Goal: Task Accomplishment & Management: Use online tool/utility

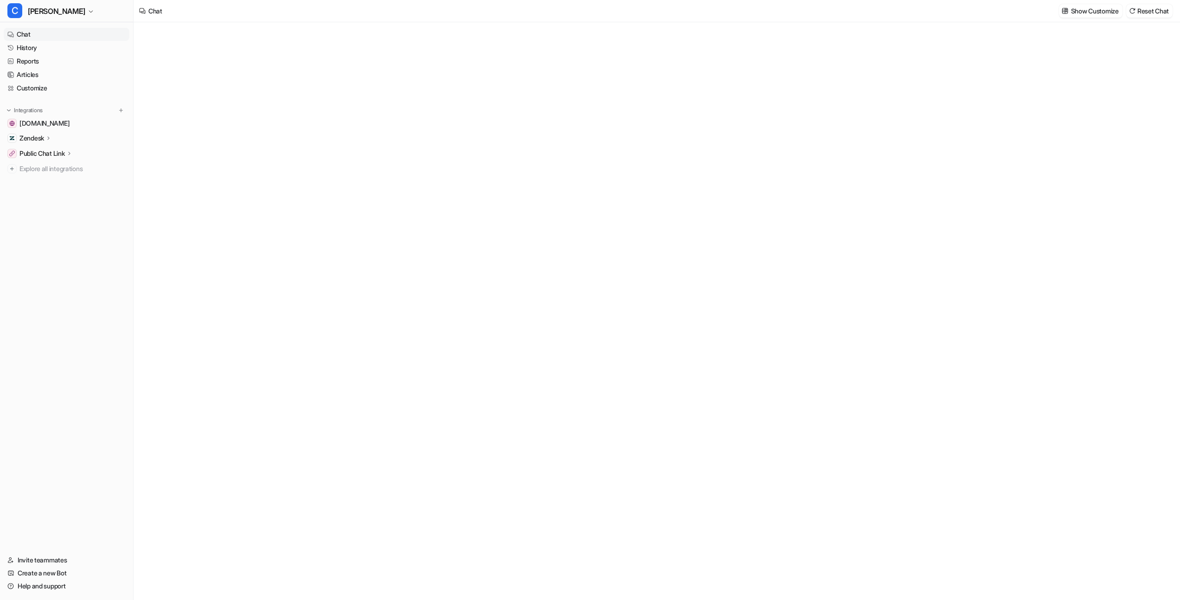
type textarea "**********"
click at [68, 137] on div "Zendesk" at bounding box center [67, 138] width 126 height 13
click at [68, 162] on link "Sources" at bounding box center [71, 165] width 116 height 13
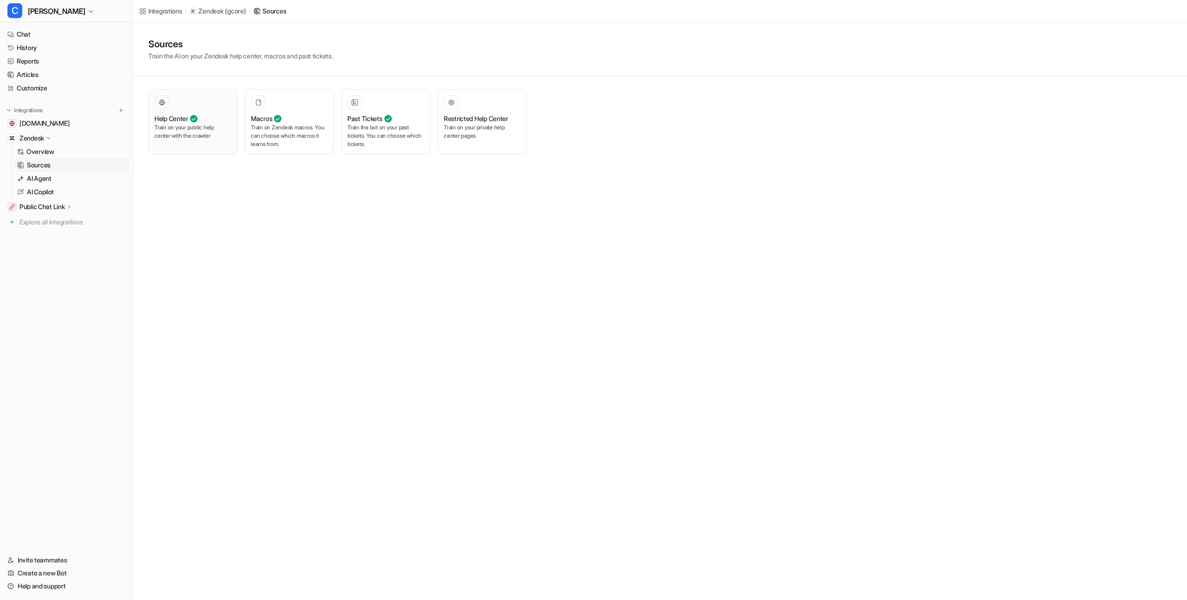
click at [211, 141] on div "Help Center Train on your public help center with the crawler" at bounding box center [192, 121] width 77 height 53
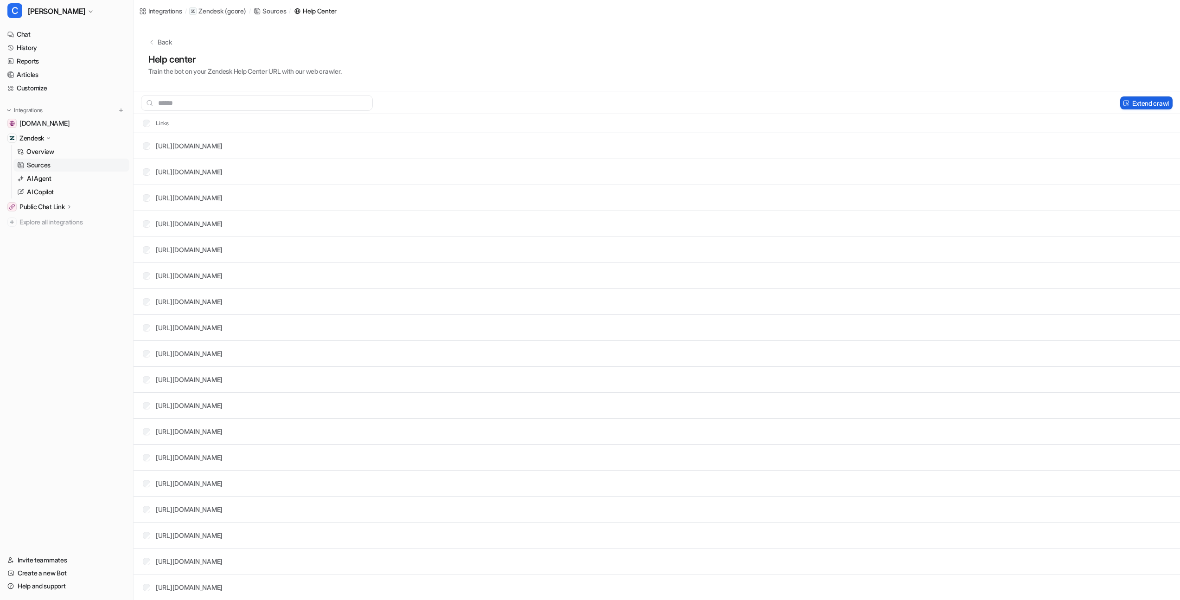
click at [1142, 103] on button "Extend crawl" at bounding box center [1146, 102] width 52 height 13
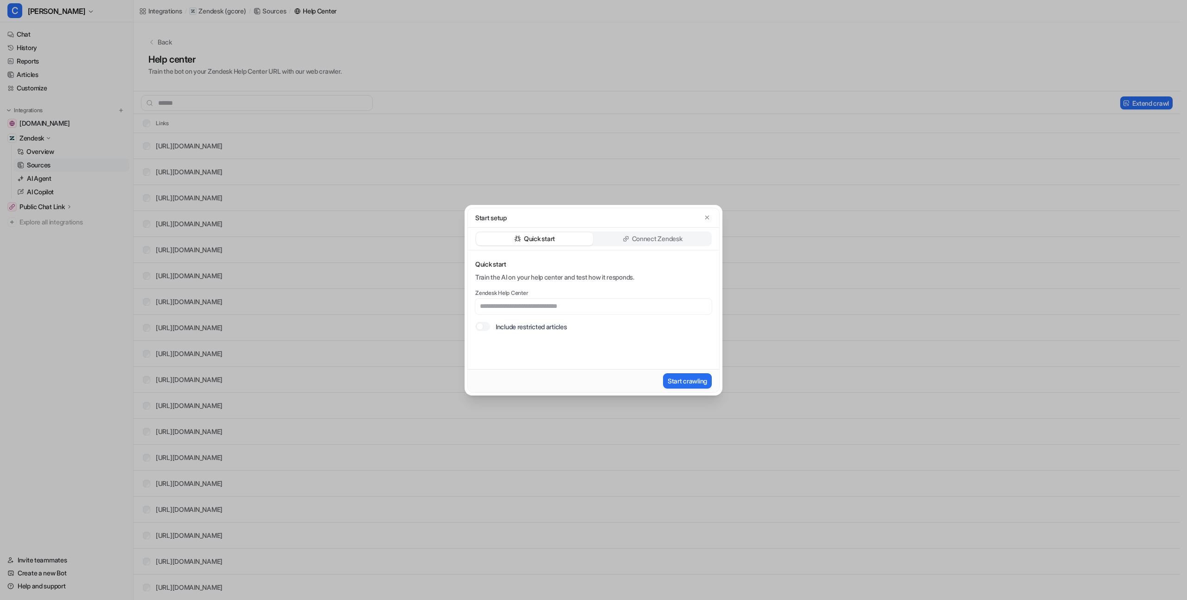
click at [689, 234] on div "Connect Zendesk" at bounding box center [652, 238] width 117 height 13
click at [701, 221] on div "Start setup" at bounding box center [593, 218] width 236 height 10
click at [710, 217] on icon "button" at bounding box center [707, 217] width 6 height 6
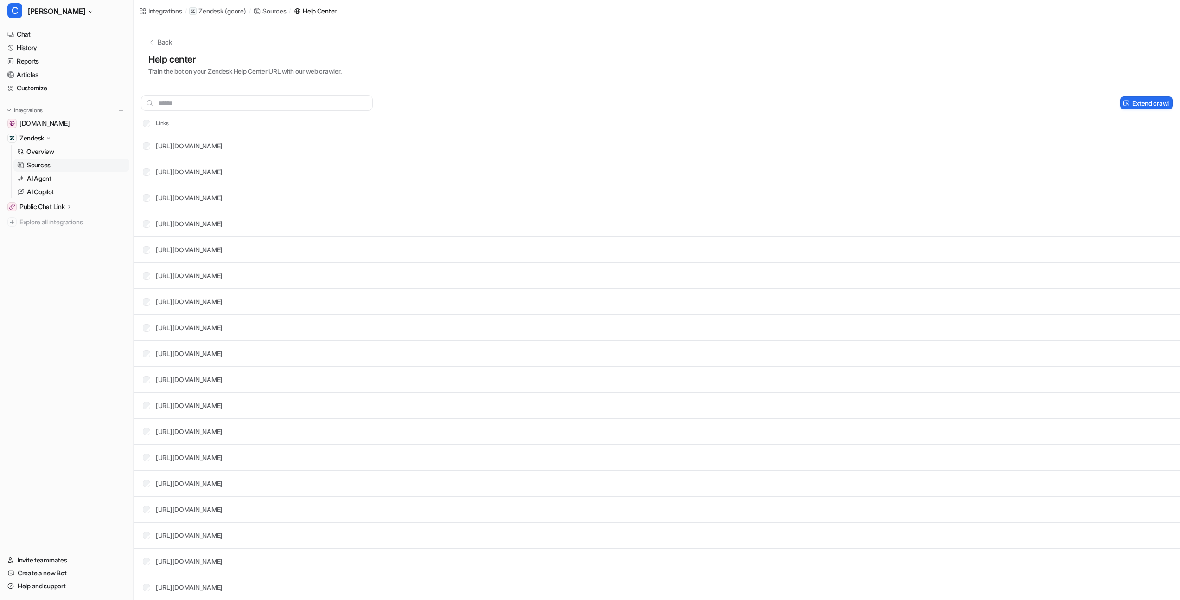
click at [49, 139] on icon at bounding box center [48, 138] width 7 height 6
click at [49, 138] on icon at bounding box center [48, 137] width 6 height 7
click at [52, 151] on p "Overview" at bounding box center [40, 151] width 28 height 9
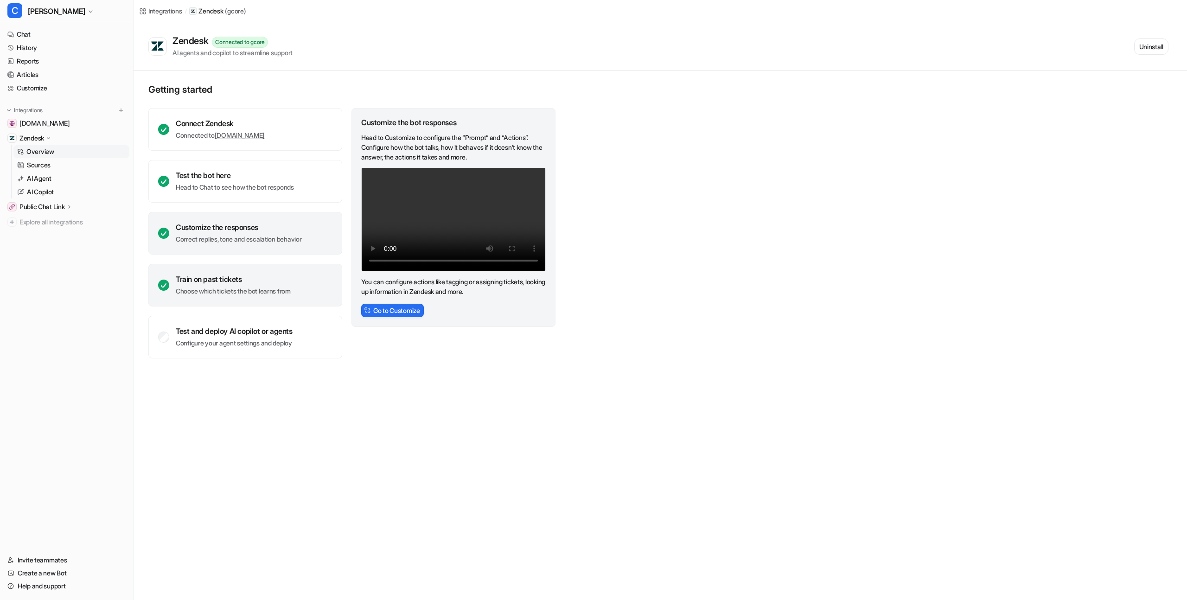
click at [243, 273] on div "Train on past tickets Choose which tickets the bot learns from" at bounding box center [245, 285] width 194 height 43
click at [59, 181] on link "AI Agent" at bounding box center [71, 178] width 116 height 13
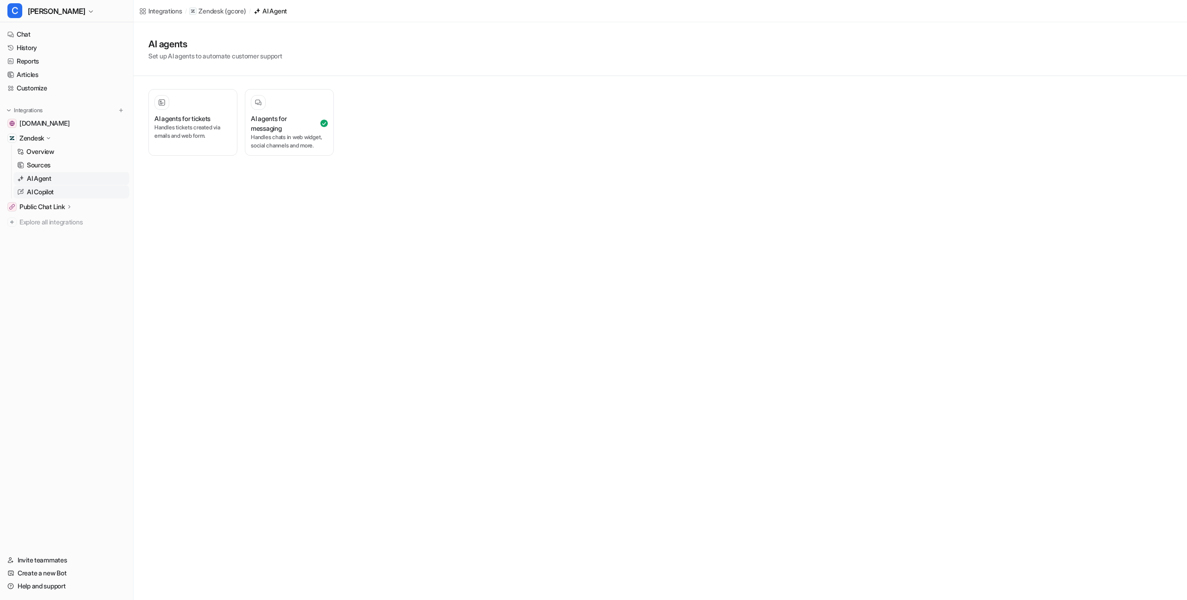
click at [65, 193] on link "AI Copilot" at bounding box center [71, 191] width 116 height 13
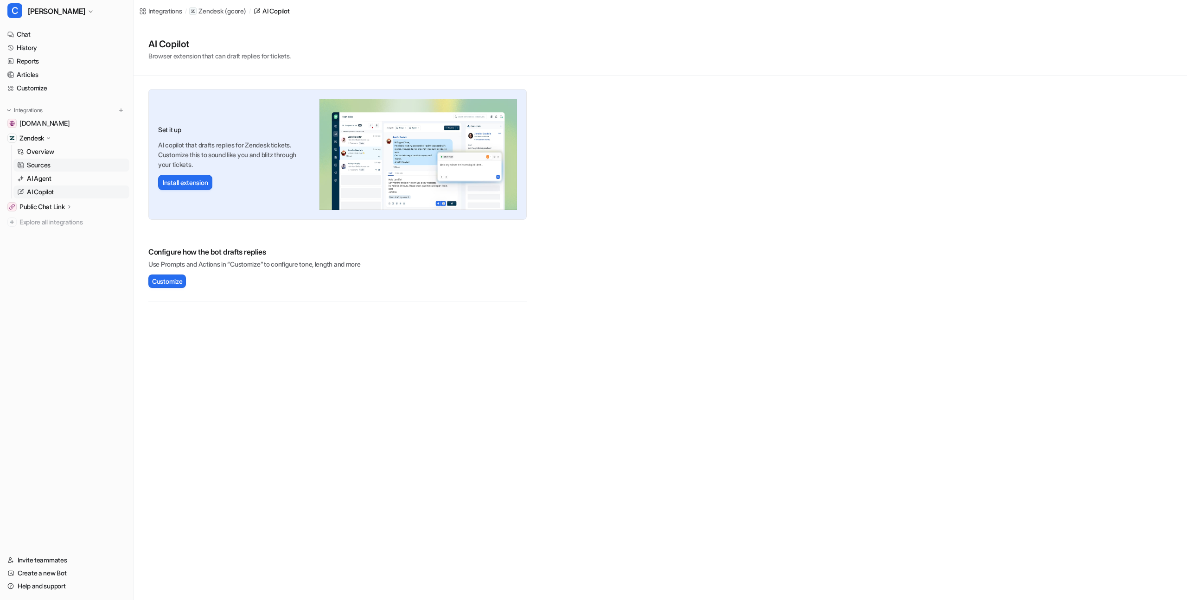
click at [65, 163] on link "Sources" at bounding box center [71, 165] width 116 height 13
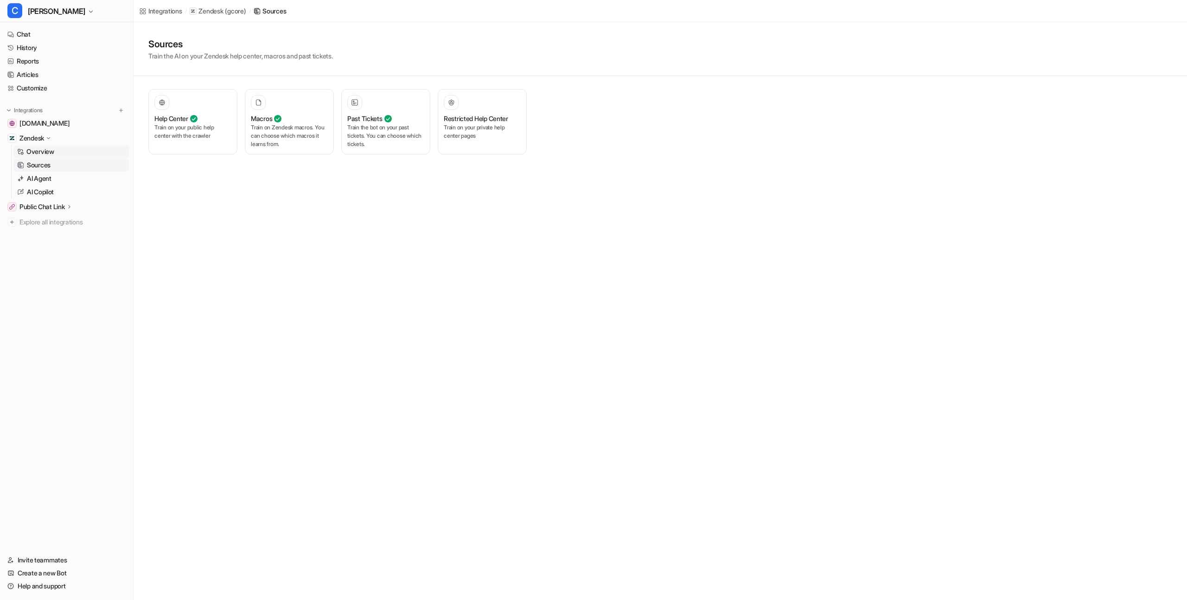
click at [70, 153] on link "Overview" at bounding box center [71, 151] width 116 height 13
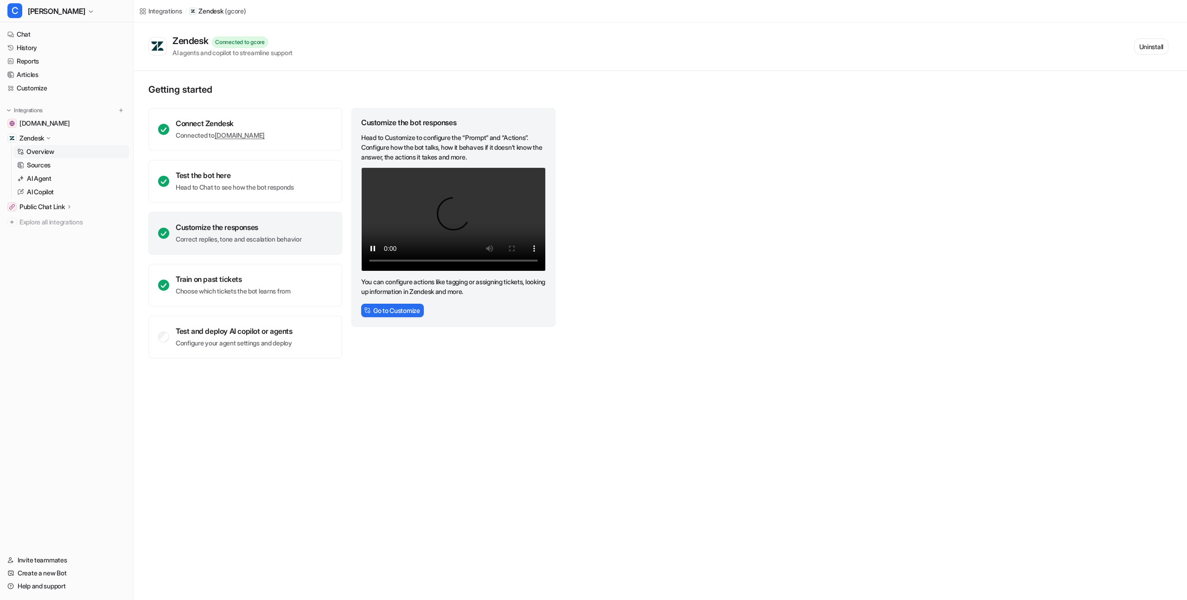
click at [49, 136] on icon at bounding box center [48, 138] width 7 height 6
click at [49, 136] on icon at bounding box center [48, 137] width 6 height 7
click at [66, 164] on link "Sources" at bounding box center [71, 165] width 116 height 13
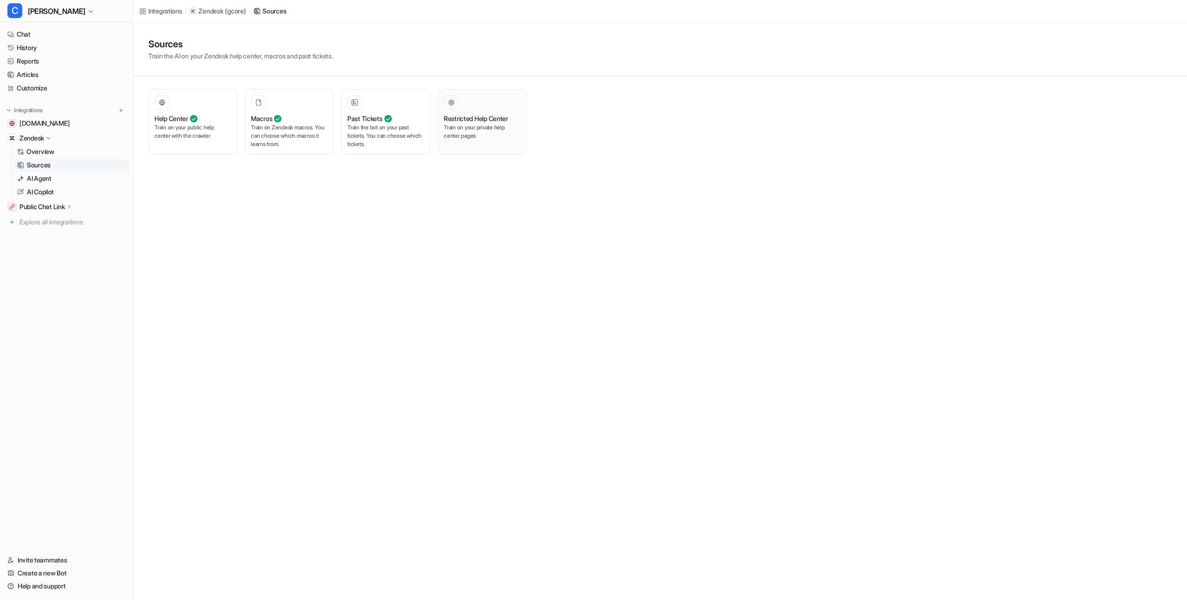
click at [450, 139] on p "Train on your private help center pages" at bounding box center [482, 131] width 77 height 17
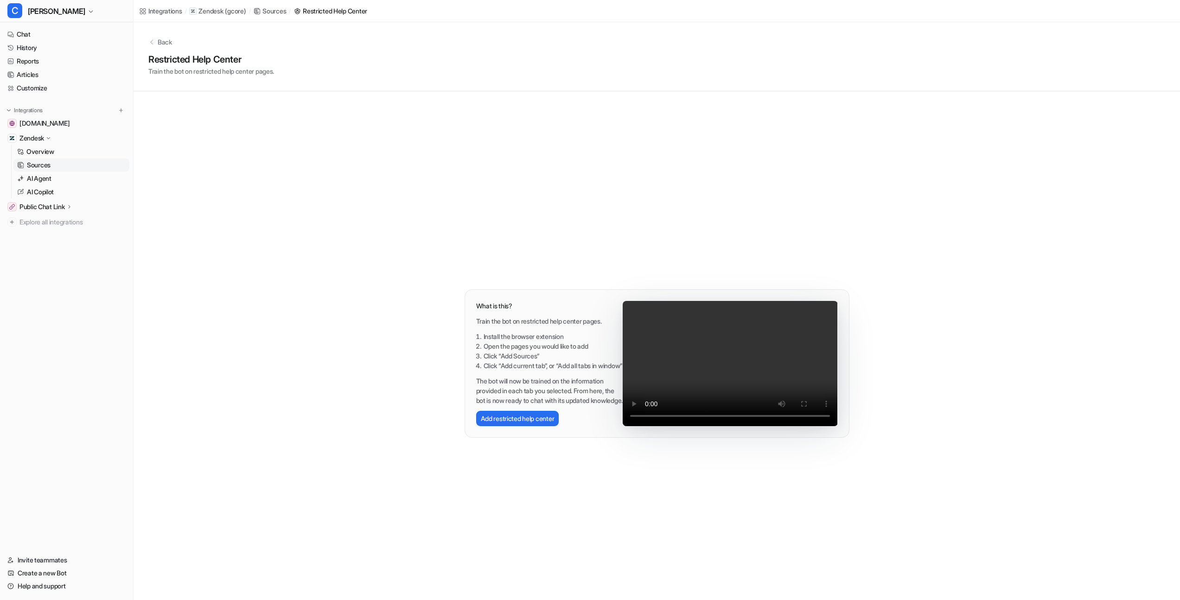
click at [65, 165] on link "Sources" at bounding box center [71, 165] width 116 height 13
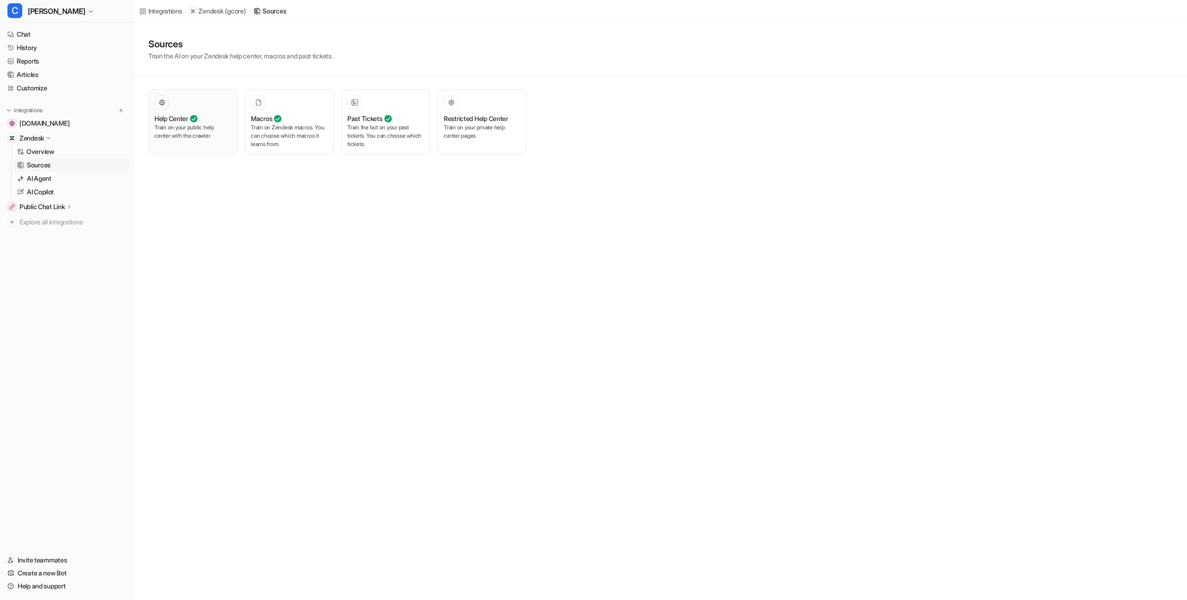
click at [183, 139] on p "Train on your public help center with the crawler" at bounding box center [192, 131] width 77 height 17
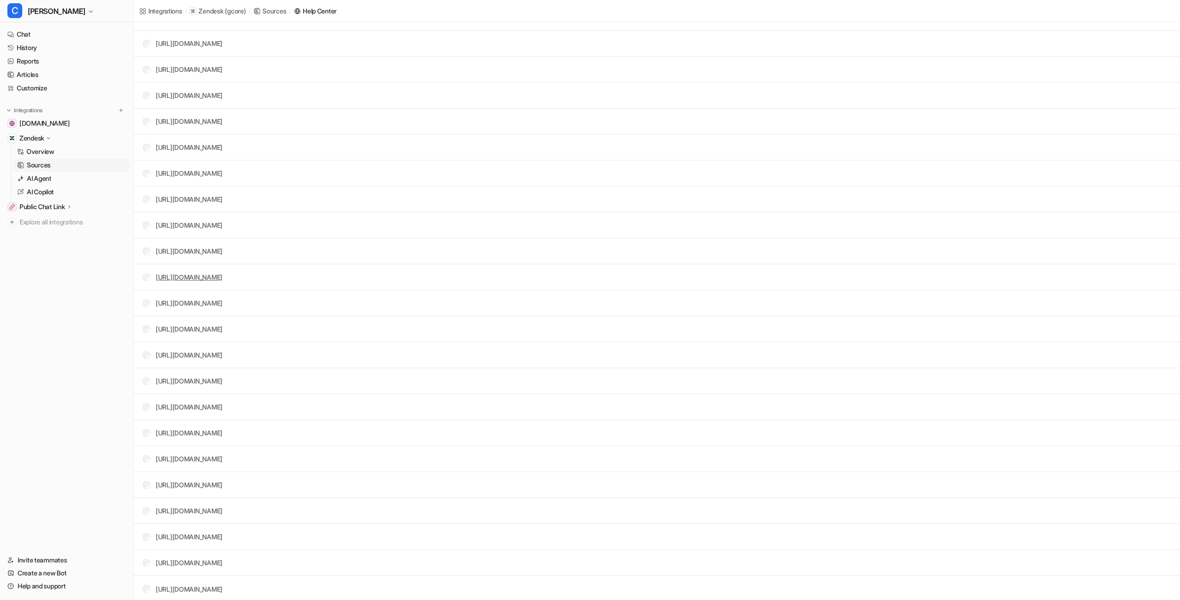
scroll to position [468, 0]
click at [223, 406] on link "[URL][DOMAIN_NAME]" at bounding box center [189, 405] width 67 height 8
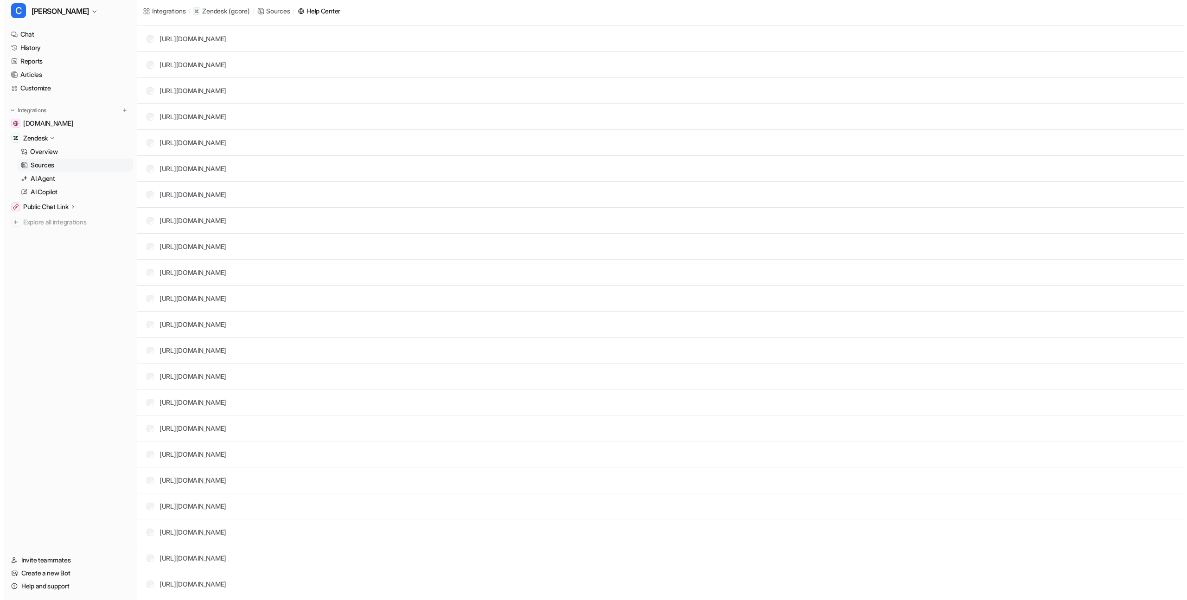
scroll to position [0, 0]
click at [1137, 106] on button "Extend crawl" at bounding box center [1146, 102] width 52 height 13
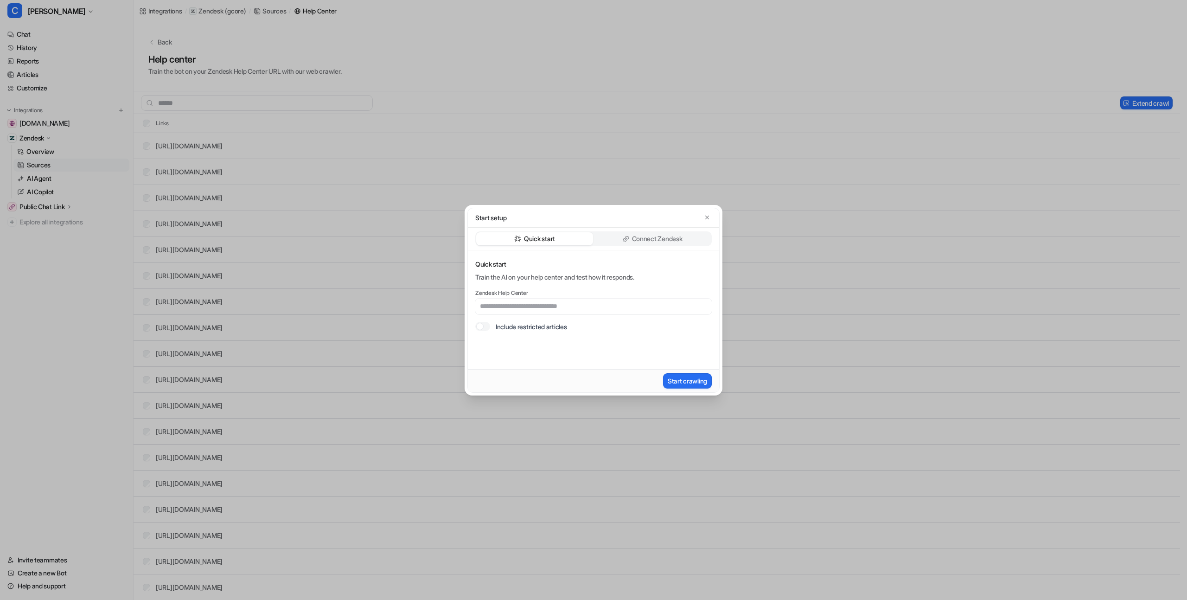
click at [610, 245] on div "Connect Zendesk" at bounding box center [652, 238] width 117 height 13
type input "*****"
click at [680, 345] on div "Connect Zendesk Connect the AI with your Zendesk so it can learn from your macr…" at bounding box center [593, 309] width 251 height 119
click at [669, 379] on button "Connect Zendesk" at bounding box center [682, 380] width 60 height 15
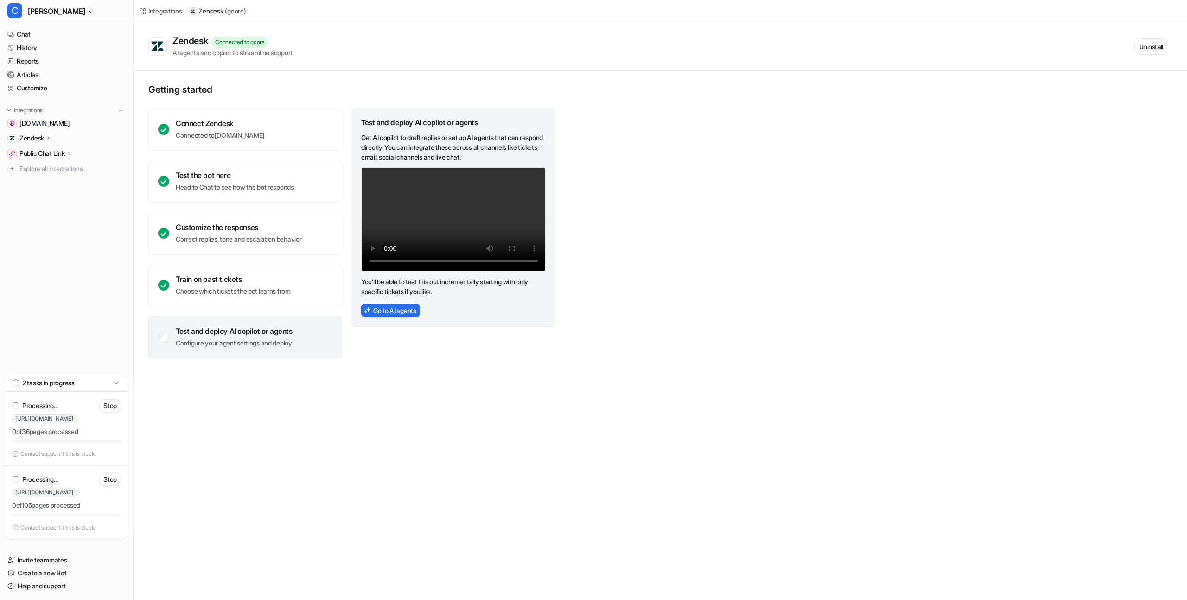
click at [52, 138] on icon at bounding box center [48, 137] width 6 height 7
click at [206, 284] on div "Train on past tickets Choose which tickets the bot learns from" at bounding box center [233, 285] width 115 height 21
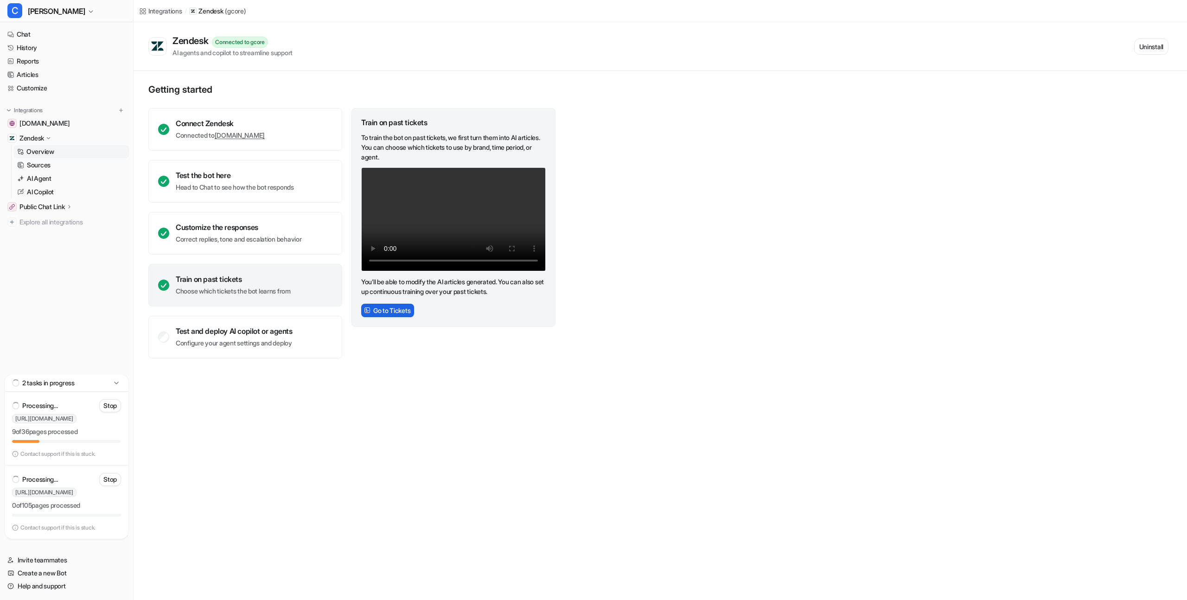
click at [394, 312] on button "Go to Tickets" at bounding box center [387, 310] width 53 height 13
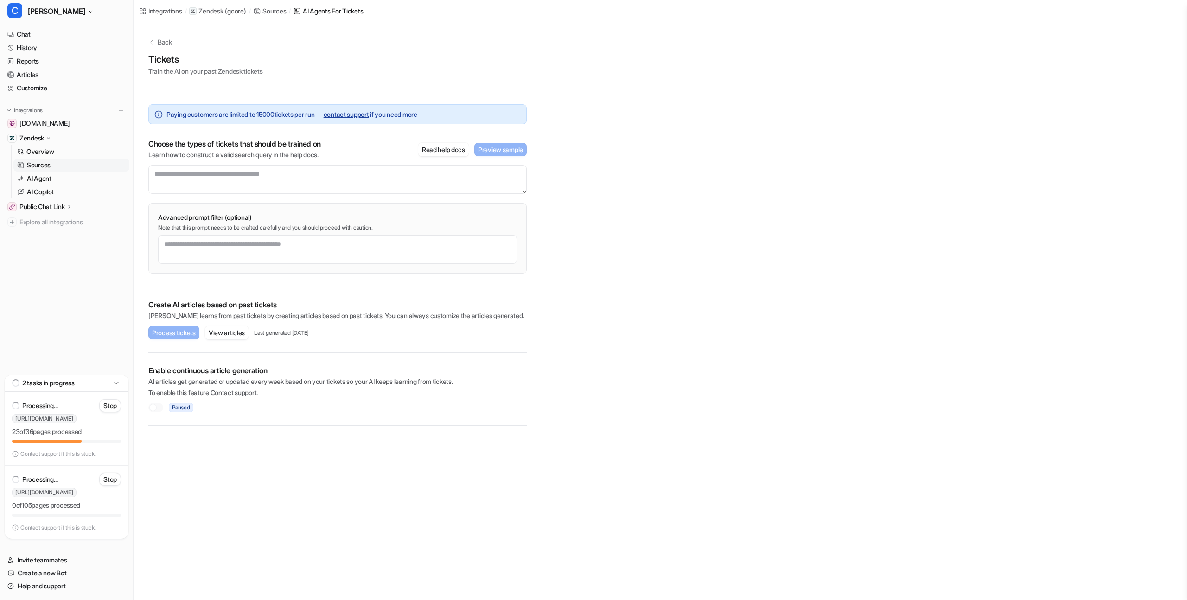
click at [64, 169] on link "Sources" at bounding box center [71, 165] width 116 height 13
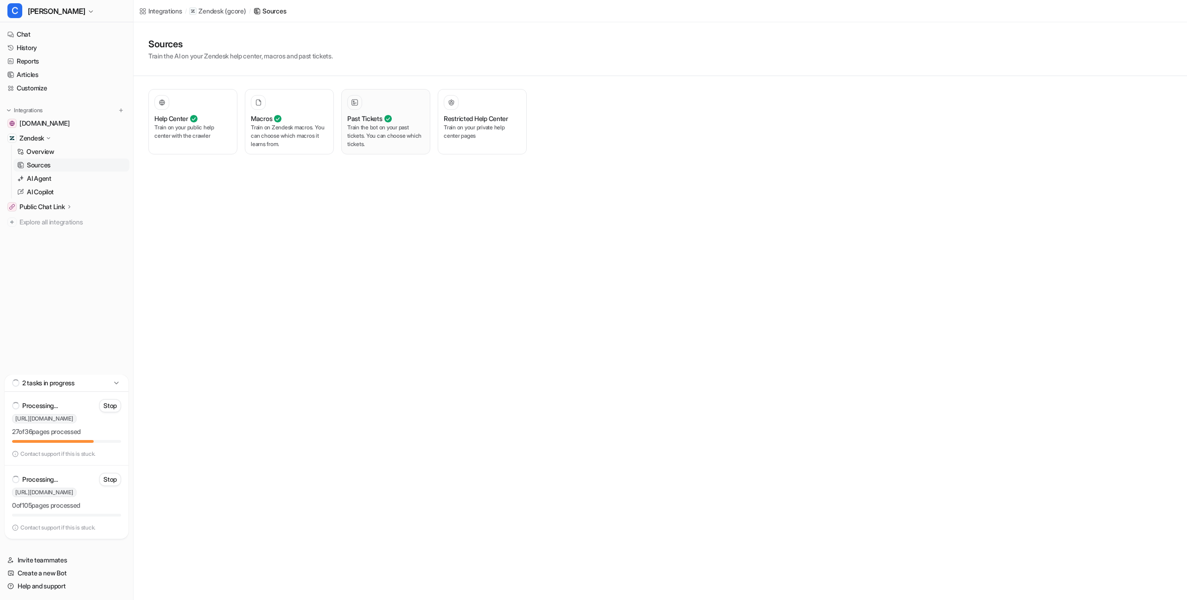
click at [383, 141] on p "Train the bot on your past tickets. You can choose which tickets." at bounding box center [385, 135] width 77 height 25
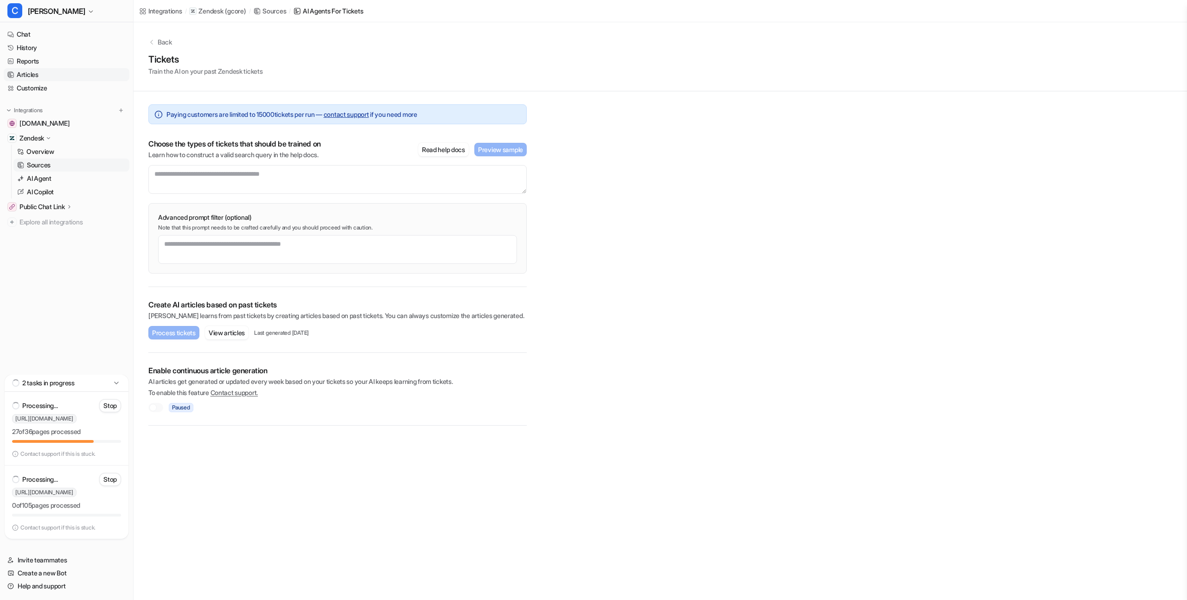
click at [67, 72] on link "Articles" at bounding box center [67, 74] width 126 height 13
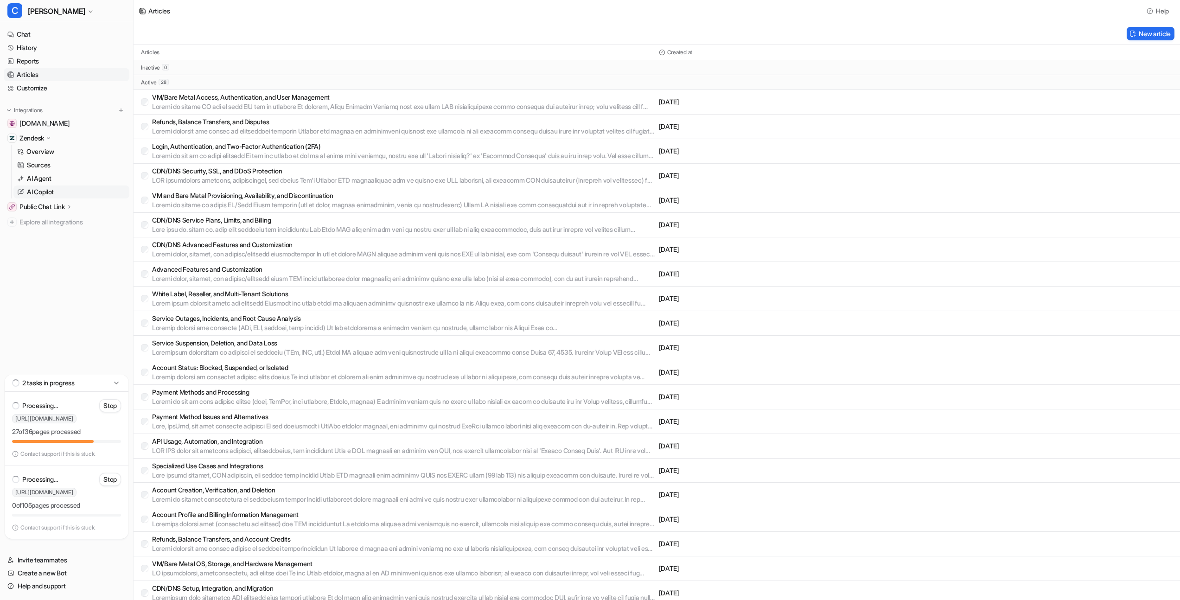
click at [83, 187] on link "AI Copilot" at bounding box center [71, 191] width 116 height 13
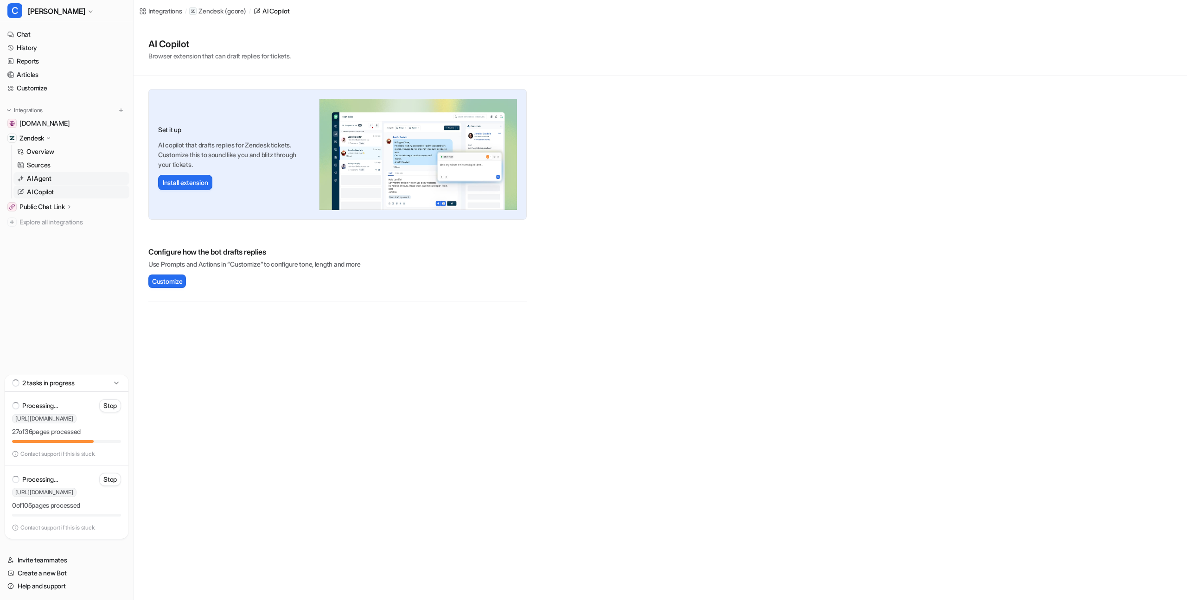
click at [67, 182] on link "AI Agent" at bounding box center [71, 178] width 116 height 13
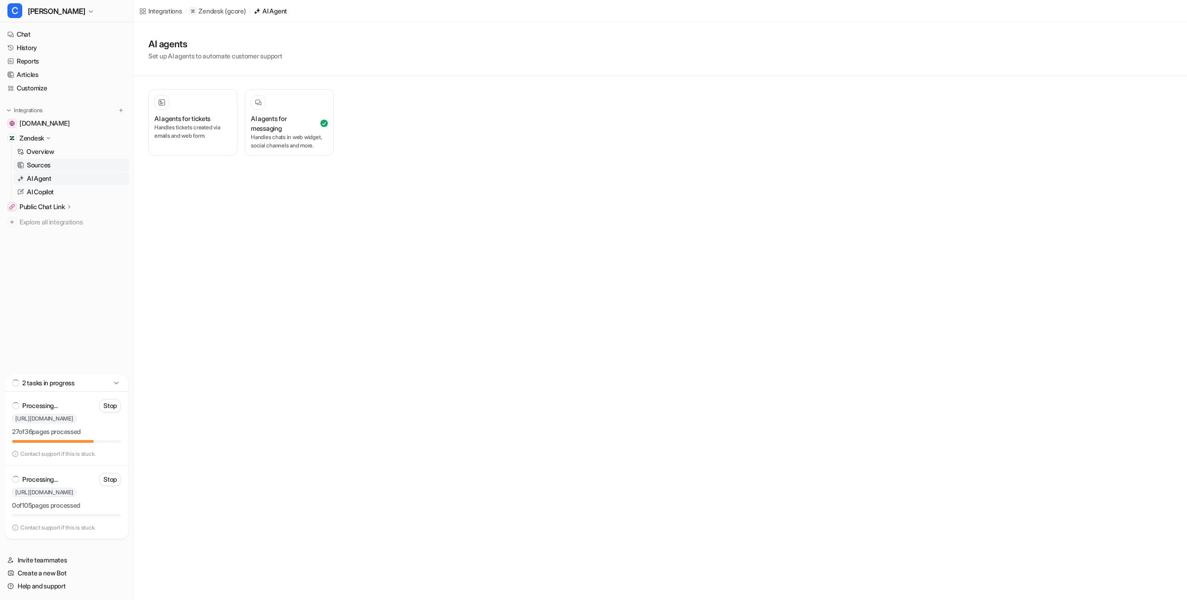
click at [66, 168] on link "Sources" at bounding box center [71, 165] width 116 height 13
click at [73, 154] on link "Overview" at bounding box center [71, 151] width 116 height 13
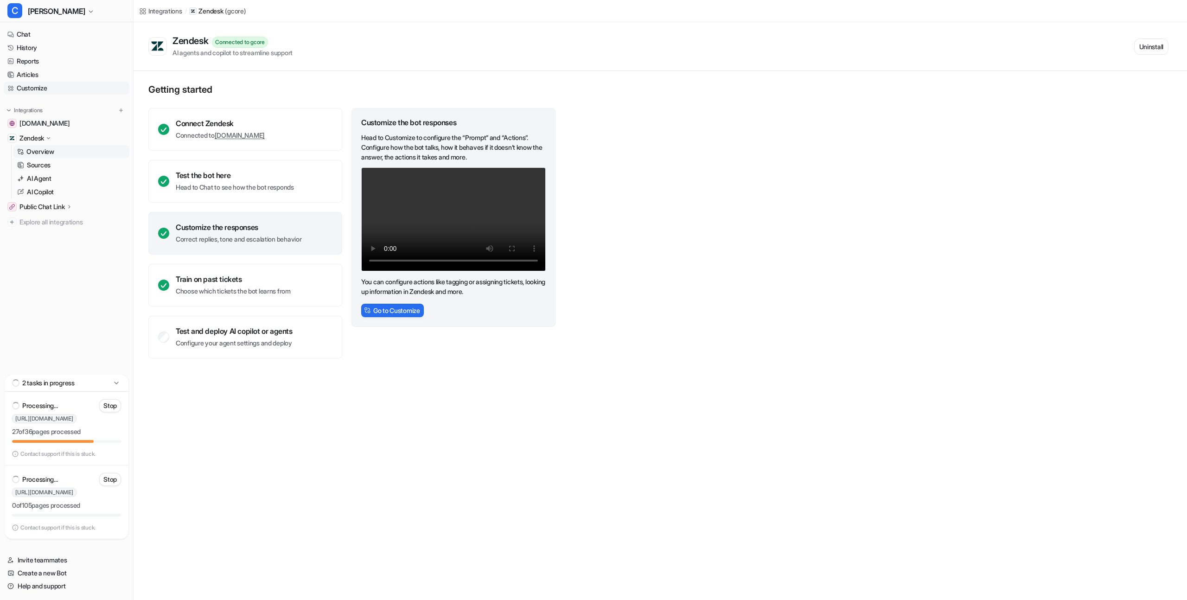
click at [49, 89] on link "Customize" at bounding box center [67, 88] width 126 height 13
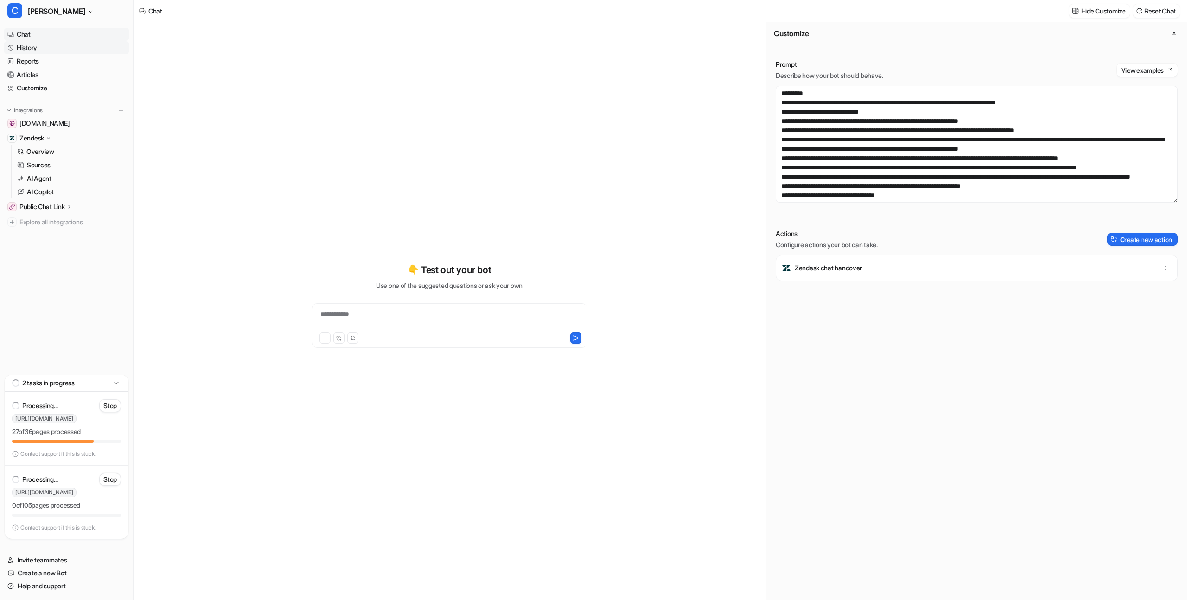
click at [45, 53] on link "History" at bounding box center [67, 47] width 126 height 13
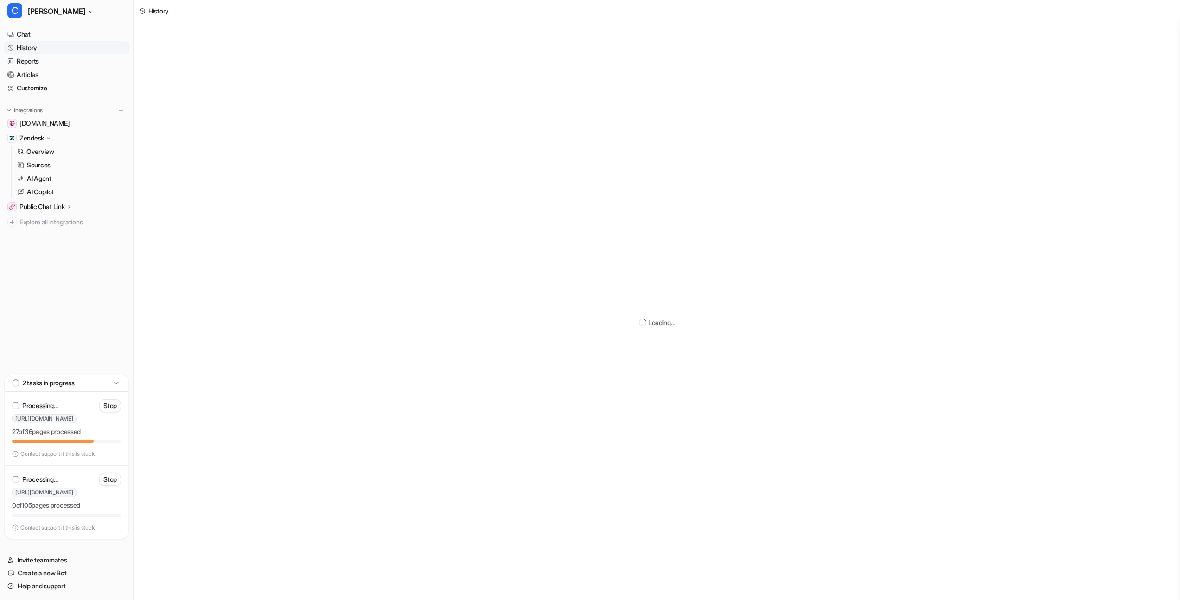
click at [50, 139] on icon at bounding box center [48, 138] width 7 height 6
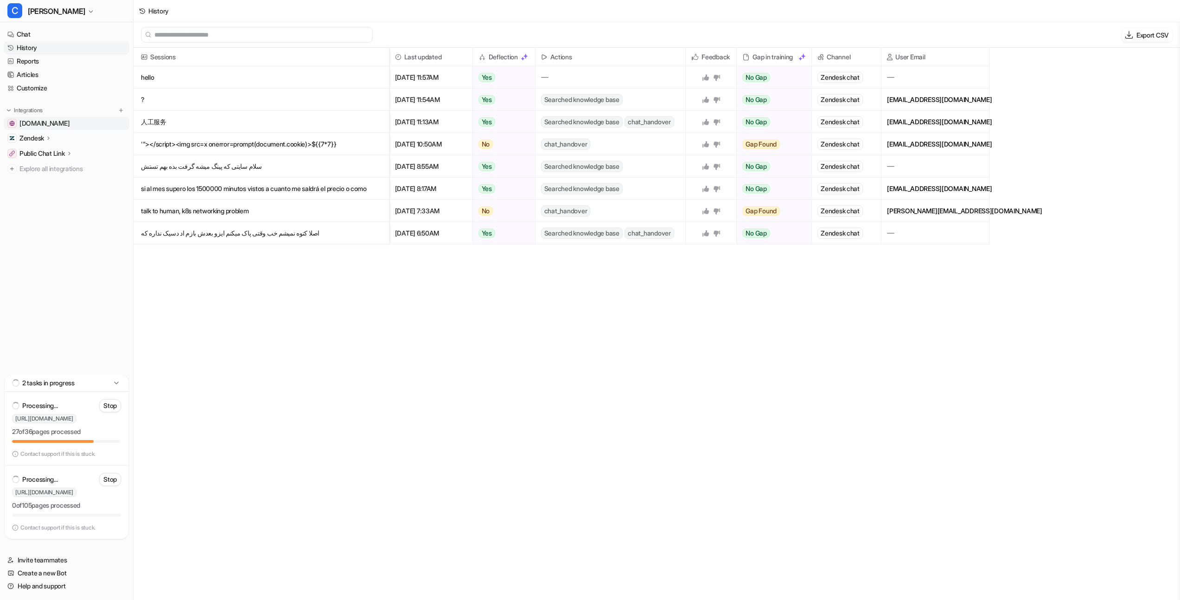
click at [56, 117] on link "[DOMAIN_NAME]" at bounding box center [67, 123] width 126 height 13
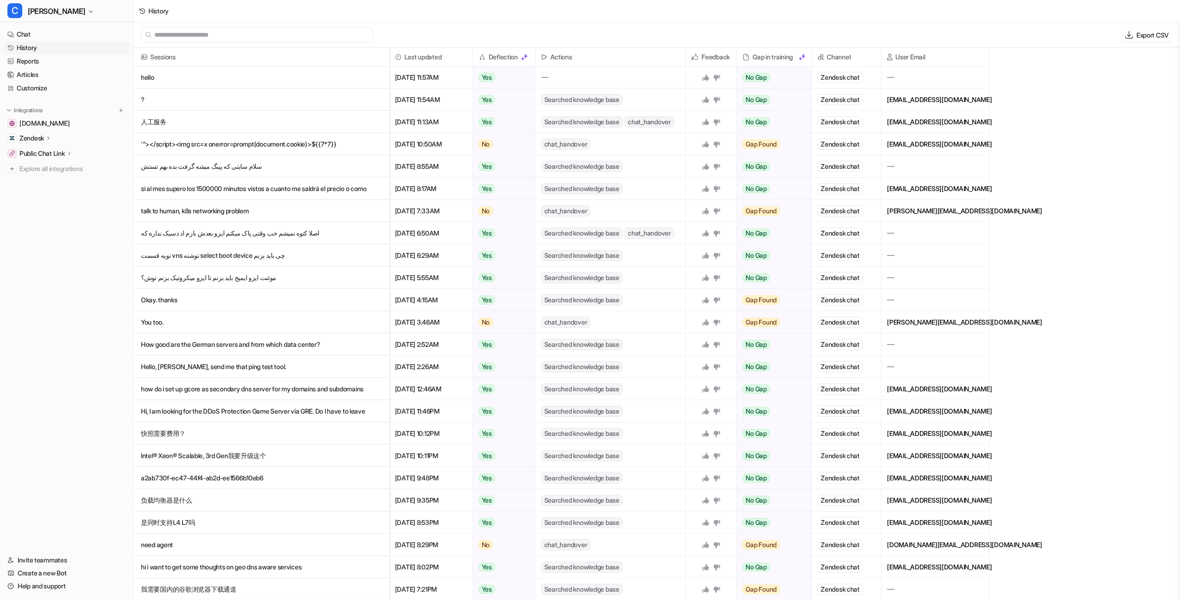
click at [991, 11] on div "History" at bounding box center [657, 11] width 1047 height 22
click at [103, 257] on nav "Chat History Reports Articles Customize Integrations gcore.com Zendesk Overview…" at bounding box center [66, 285] width 133 height 522
